Goal: Download file/media

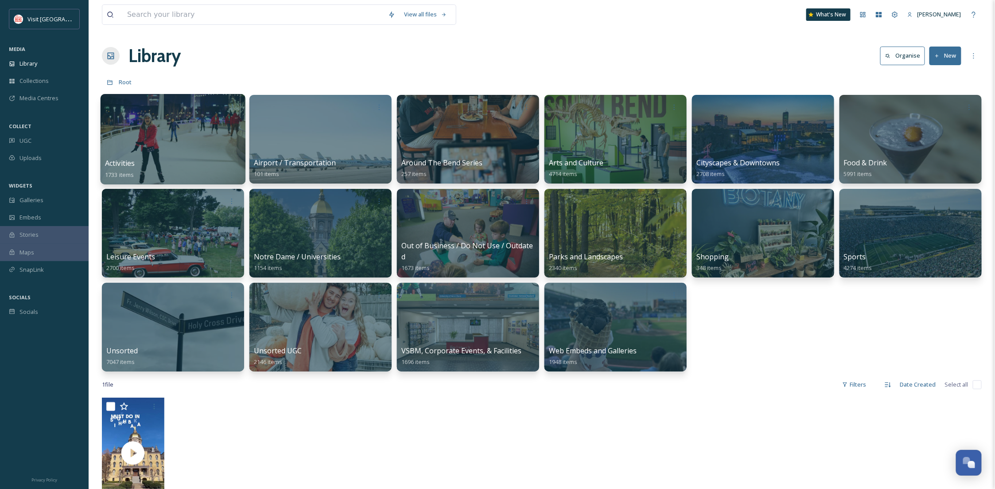
scroll to position [135, 0]
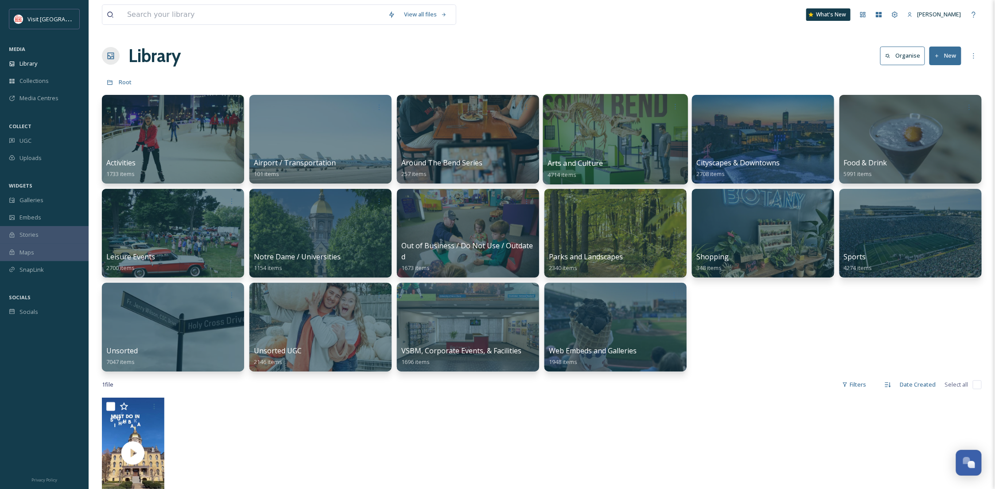
click at [631, 139] on div at bounding box center [615, 139] width 145 height 90
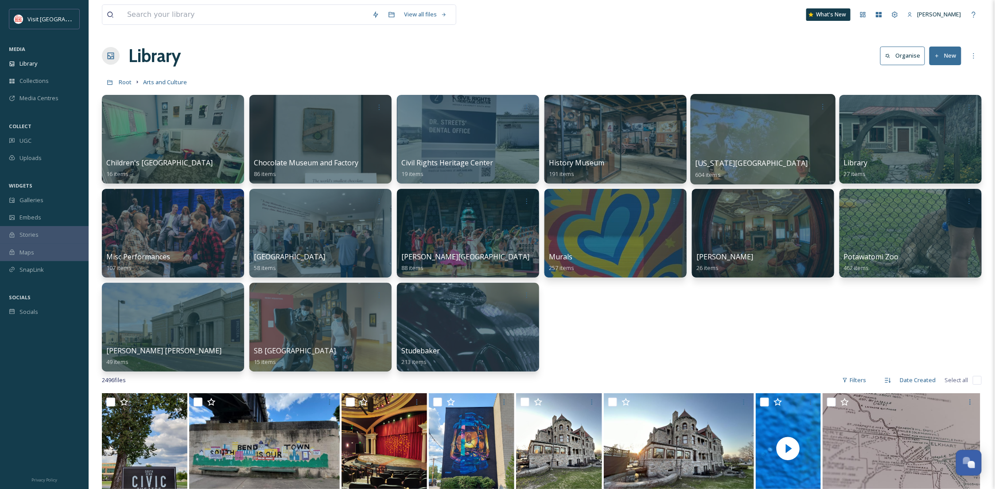
click at [807, 143] on div at bounding box center [763, 139] width 145 height 90
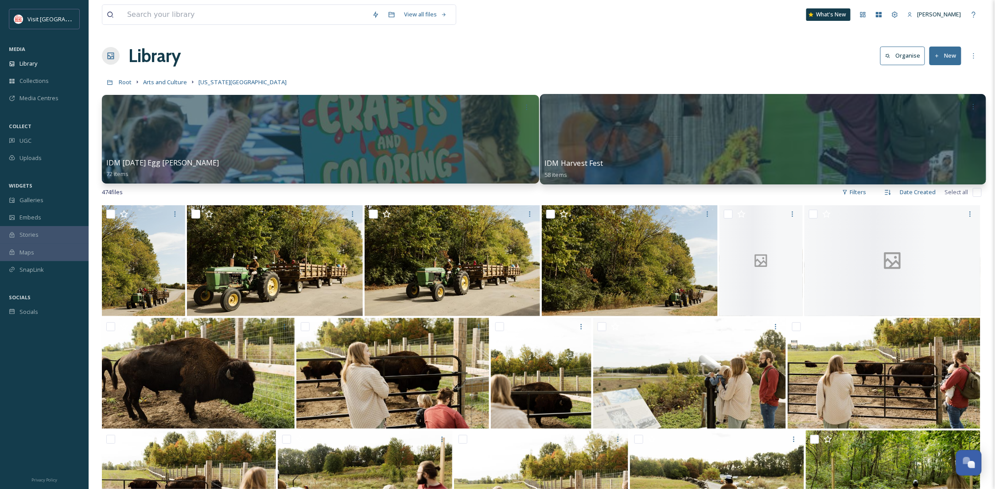
click at [625, 157] on div at bounding box center [763, 139] width 446 height 90
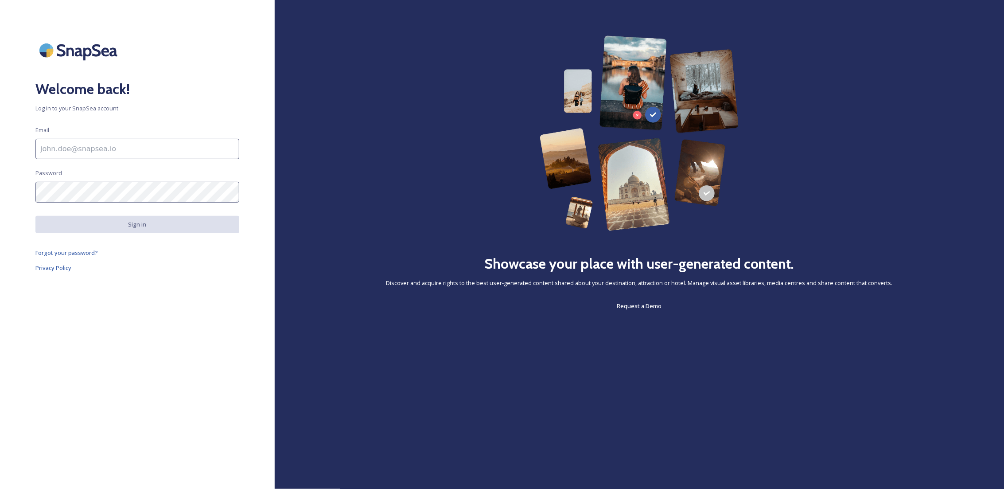
click at [85, 150] on input at bounding box center [137, 149] width 204 height 20
click at [122, 302] on div "Welcome back! Log in to your SnapSea account Email Password Sign in Forgot your…" at bounding box center [137, 244] width 275 height 418
click at [79, 154] on input at bounding box center [137, 149] width 204 height 20
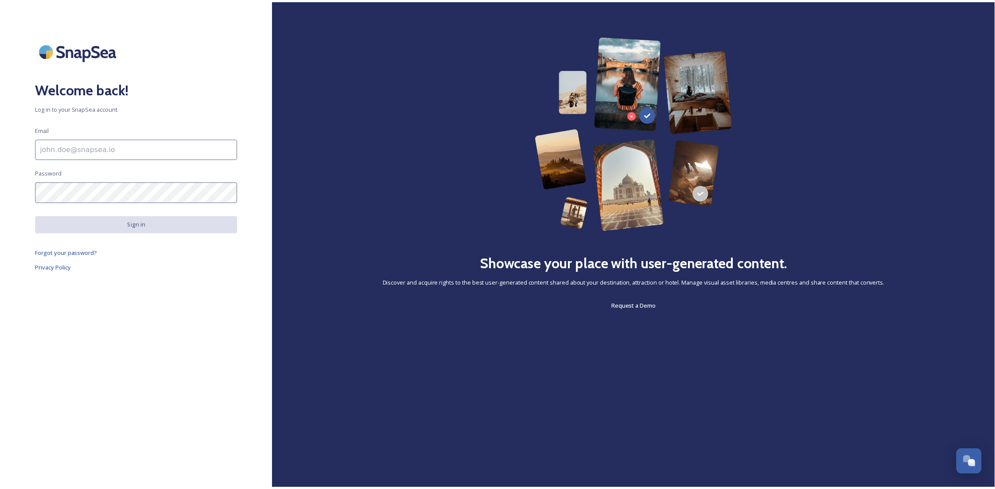
scroll to position [135, 0]
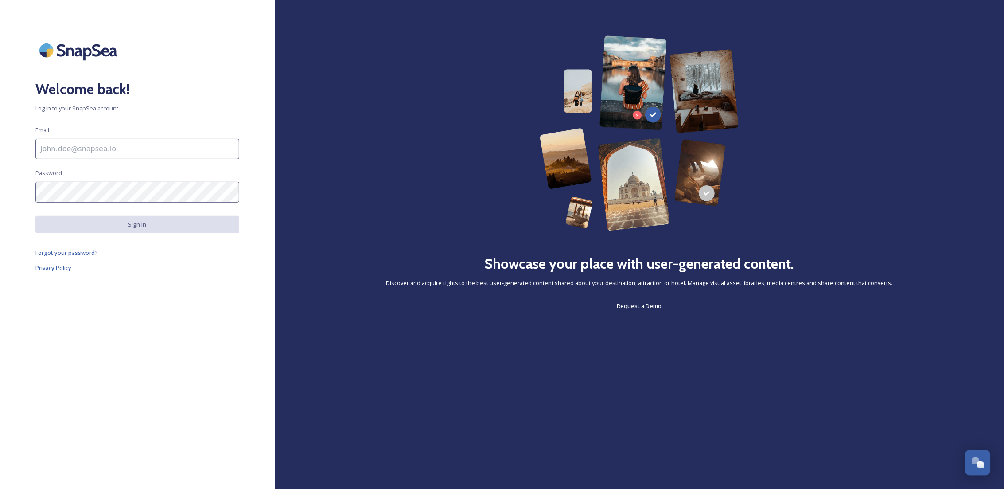
click at [109, 299] on div "Welcome back! Log in to your SnapSea account Email Password Sign in Forgot your…" at bounding box center [137, 244] width 275 height 418
click at [85, 150] on input at bounding box center [137, 149] width 204 height 20
type input "B"
type input "[EMAIL_ADDRESS][DOMAIN_NAME]"
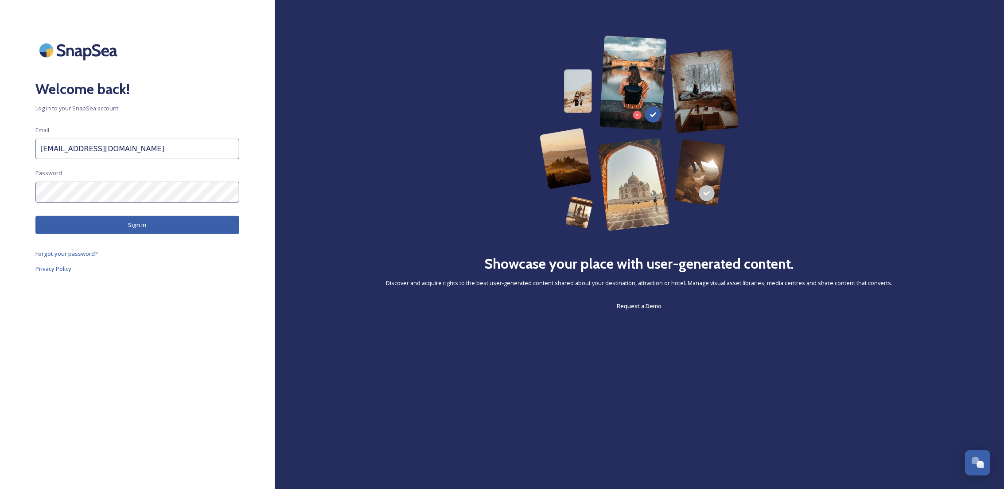
click at [125, 231] on button "Sign in" at bounding box center [137, 225] width 204 height 18
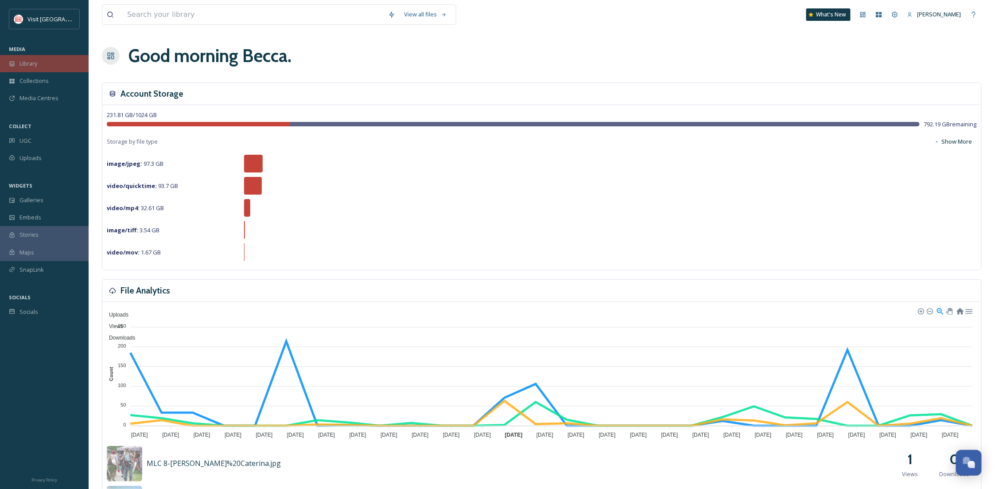
click at [39, 67] on div "Library" at bounding box center [44, 63] width 89 height 17
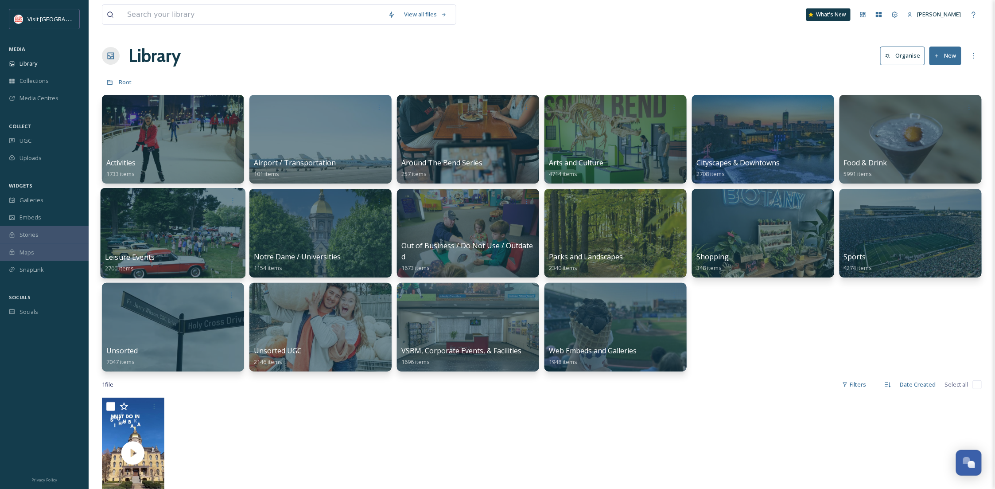
click at [161, 222] on div at bounding box center [173, 233] width 145 height 90
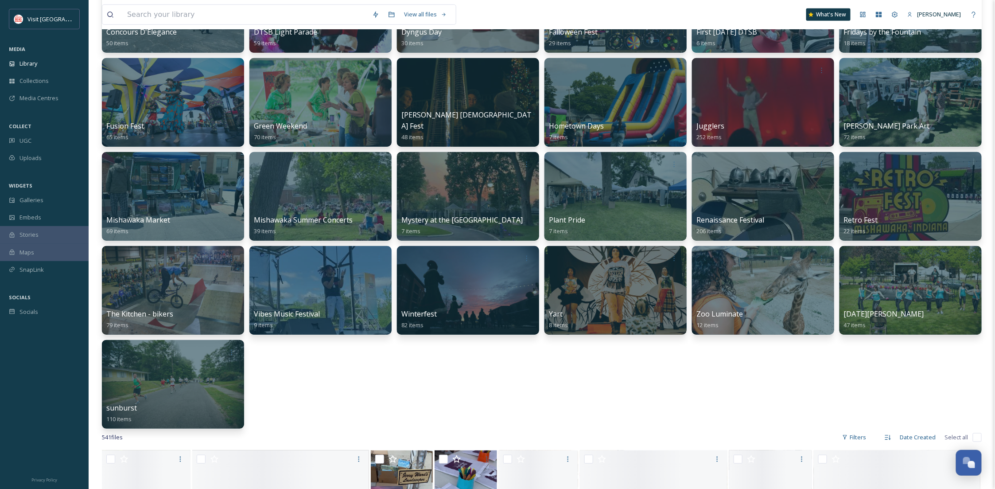
scroll to position [315, 0]
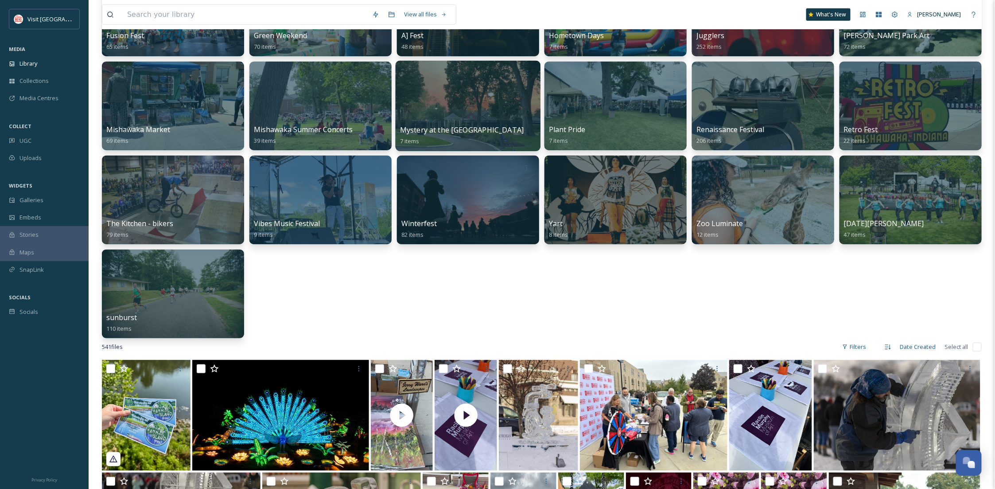
click at [428, 101] on div at bounding box center [468, 106] width 145 height 90
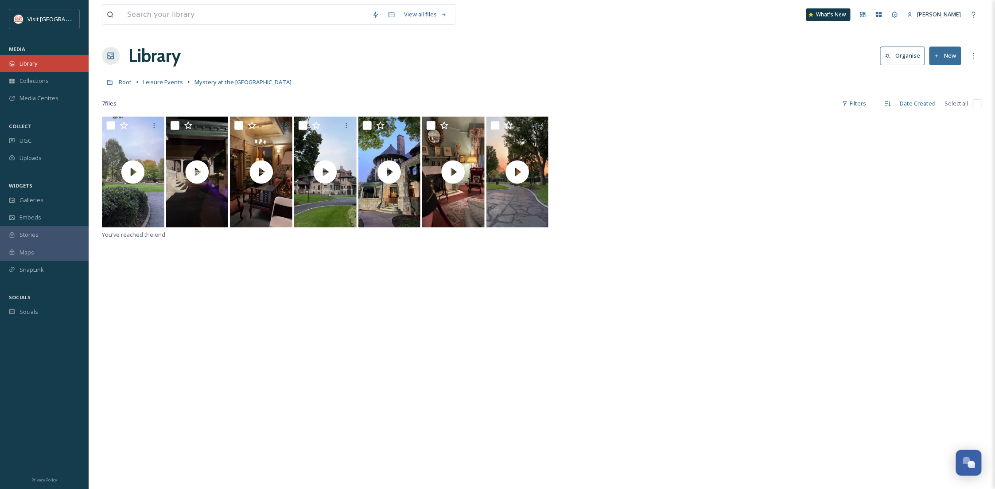
click at [45, 59] on div "Library" at bounding box center [44, 63] width 89 height 17
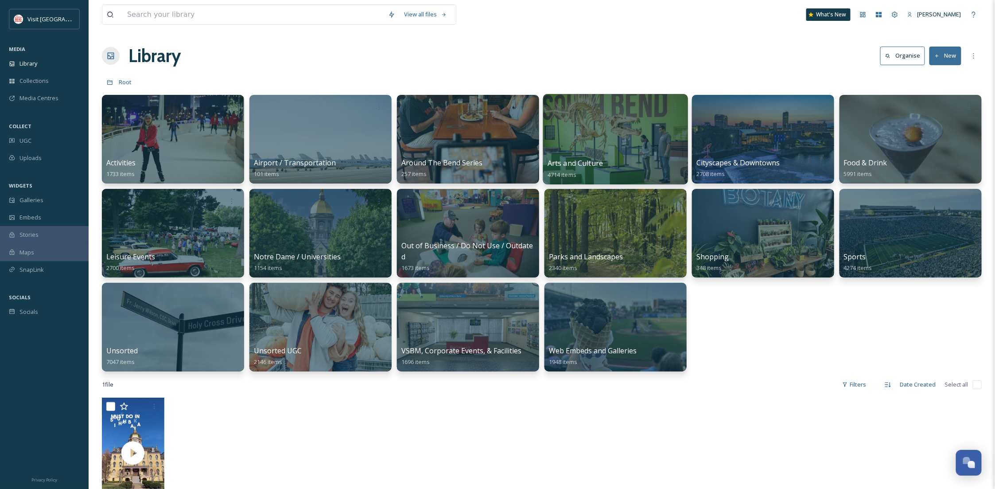
click at [617, 157] on div at bounding box center [615, 139] width 145 height 90
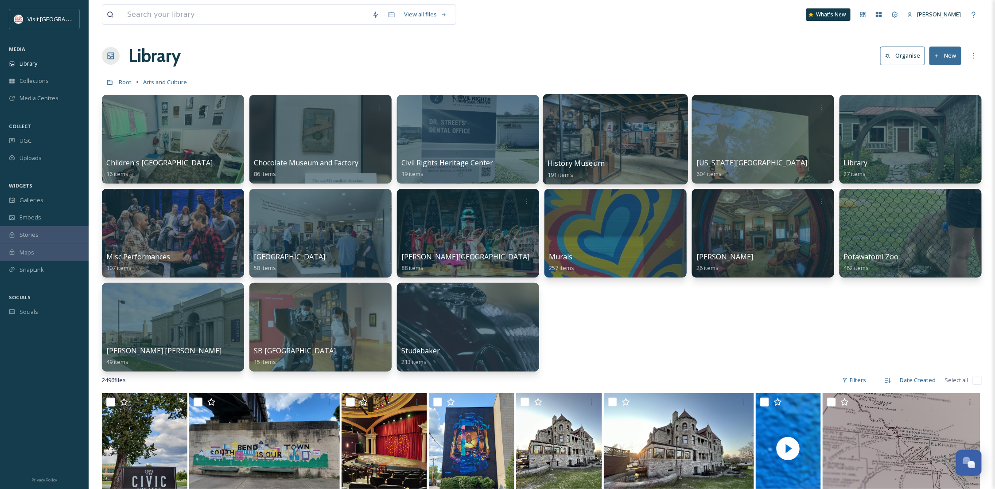
click at [577, 159] on span "History Museum" at bounding box center [576, 163] width 57 height 10
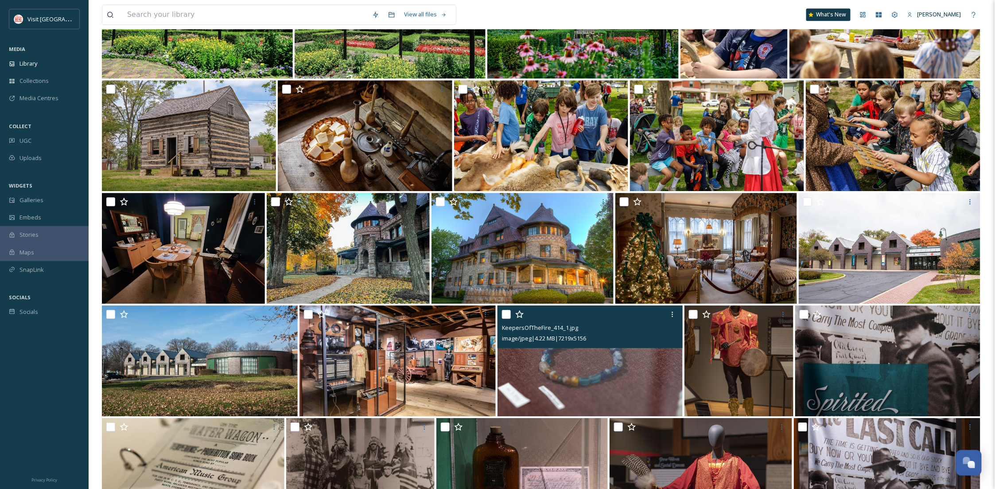
scroll to position [1071, 0]
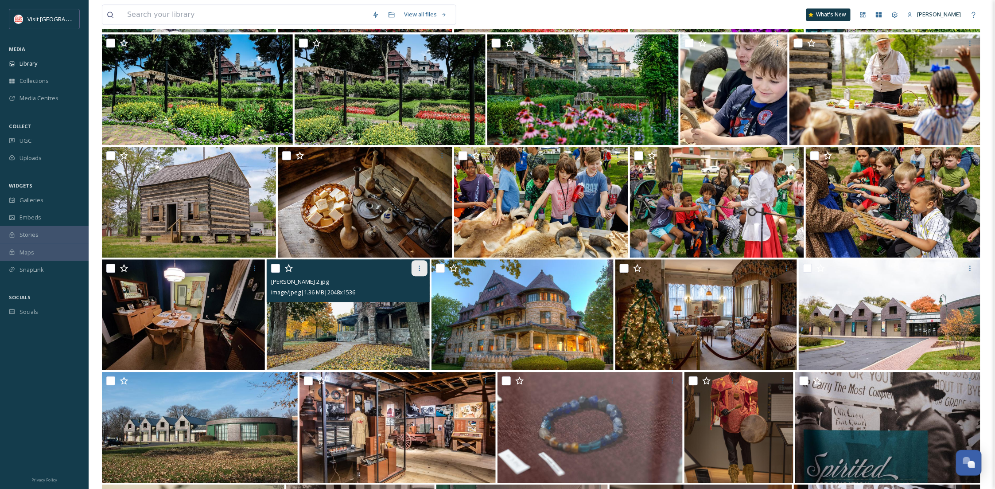
click at [419, 268] on icon at bounding box center [419, 268] width 7 height 7
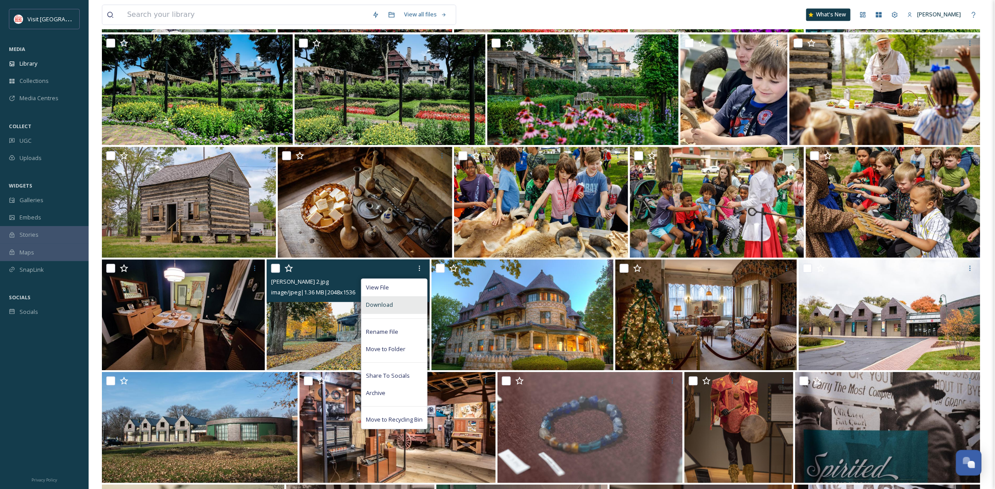
click at [403, 299] on div "Download" at bounding box center [395, 304] width 66 height 17
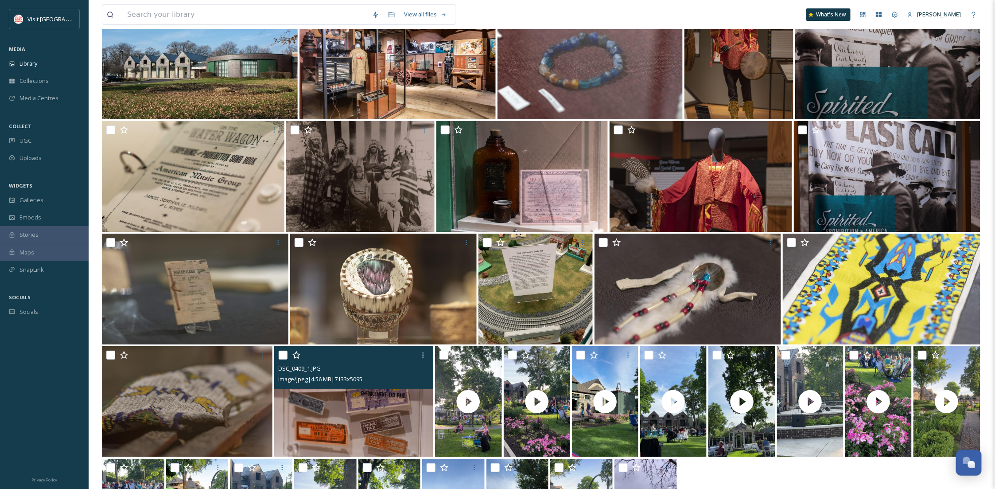
scroll to position [1370, 0]
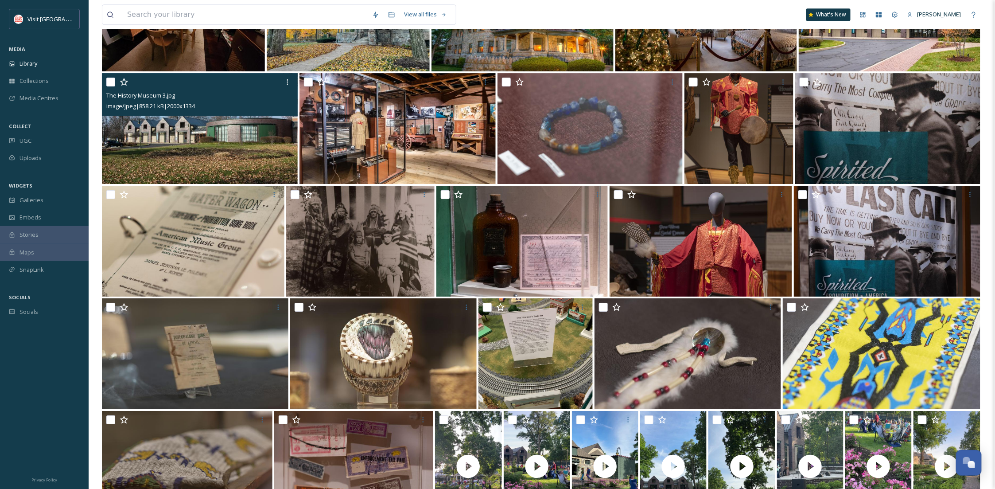
click at [282, 107] on div "image/jpeg | 858.21 kB | 2000 x 1334" at bounding box center [200, 106] width 189 height 11
